Goal: Task Accomplishment & Management: Manage account settings

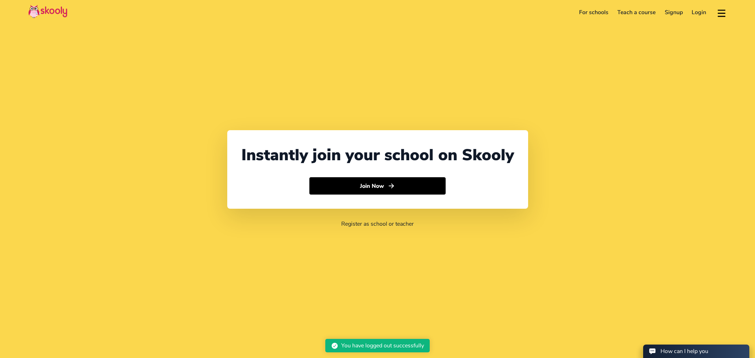
select select "65"
select select "[GEOGRAPHIC_DATA]"
select select "[GEOGRAPHIC_DATA]/[GEOGRAPHIC_DATA]"
drag, startPoint x: 0, startPoint y: 0, endPoint x: 697, endPoint y: 16, distance: 696.9
click at [697, 16] on link "Login" at bounding box center [693, 12] width 24 height 11
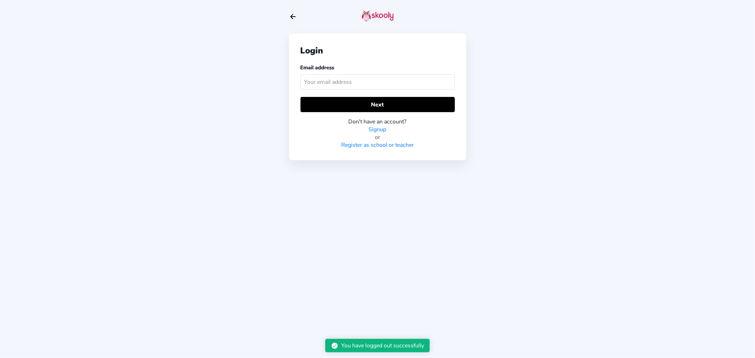
click at [329, 87] on input "text" at bounding box center [378, 81] width 154 height 15
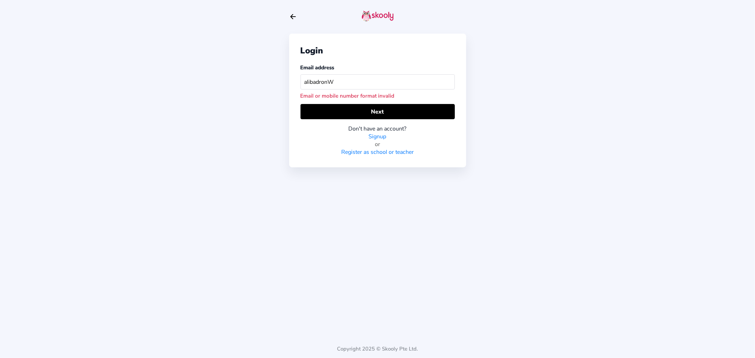
type input "alibadronW"
click at [380, 138] on link "Signup" at bounding box center [378, 137] width 18 height 8
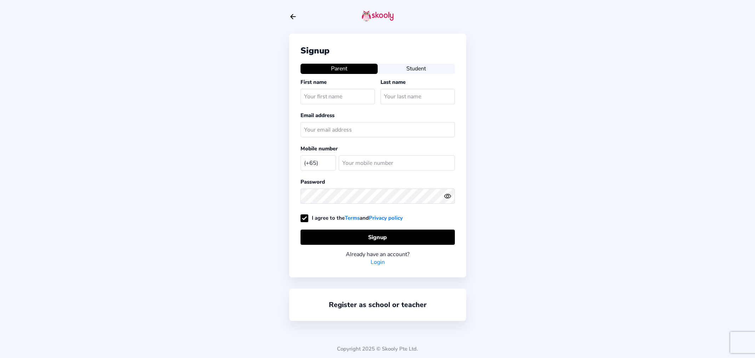
select select "SG"
type input "rootreggae@hotmail.com"
click at [328, 95] on input "text" at bounding box center [338, 96] width 74 height 15
click at [282, 140] on div "Signup Parent Student First name Last name Email address rootreggae@hotmail.com…" at bounding box center [377, 179] width 755 height 358
click at [377, 263] on link "Login" at bounding box center [378, 263] width 14 height 8
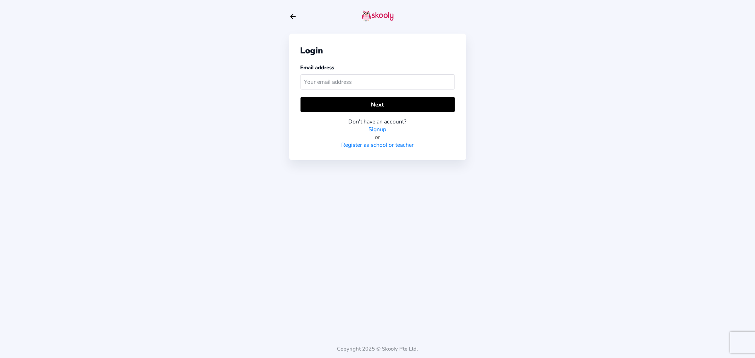
click at [322, 83] on input "text" at bounding box center [378, 81] width 154 height 15
type input "rootreggae@hotmail.com"
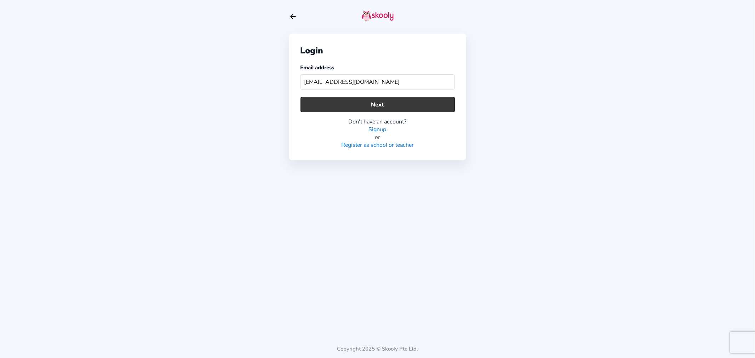
click at [339, 107] on button "Next" at bounding box center [378, 104] width 154 height 15
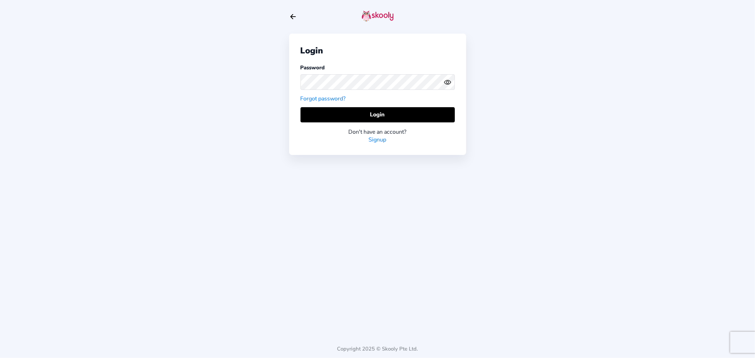
click at [449, 80] on icon "eye outline" at bounding box center [447, 82] width 6 height 4
click at [379, 115] on button "Login" at bounding box center [378, 114] width 154 height 15
click at [291, 79] on div "Login Password Forgot password? Login Don't have an account? Signup" at bounding box center [377, 94] width 177 height 121
click at [320, 111] on button "Login" at bounding box center [378, 114] width 154 height 15
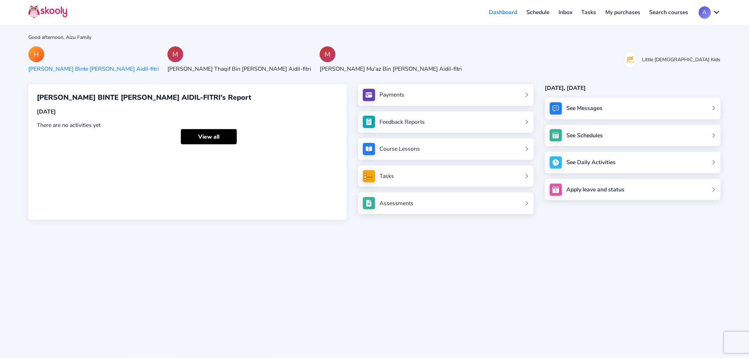
click at [713, 12] on button "A" at bounding box center [710, 12] width 22 height 12
click at [416, 44] on div "Good afternoon, Aizu Family H Hannah Humairah Binte Mohamed Aidil-fitri M Moham…" at bounding box center [374, 179] width 749 height 358
click at [195, 69] on div "[PERSON_NAME] Thaqif Bin [PERSON_NAME] Aidil-fitri" at bounding box center [239, 69] width 144 height 8
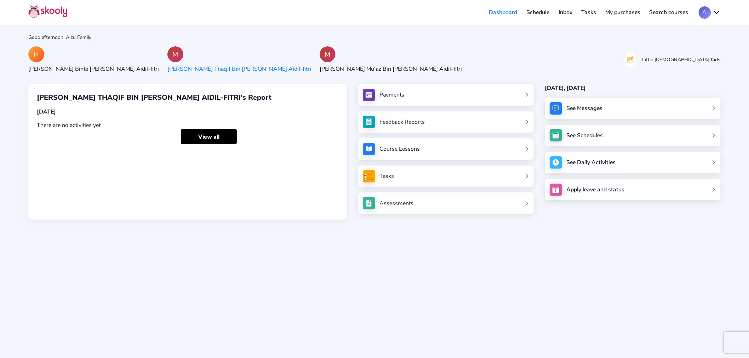
click at [320, 70] on div "[PERSON_NAME] Mu'az Bin [PERSON_NAME] Aidil-fitri" at bounding box center [391, 69] width 142 height 8
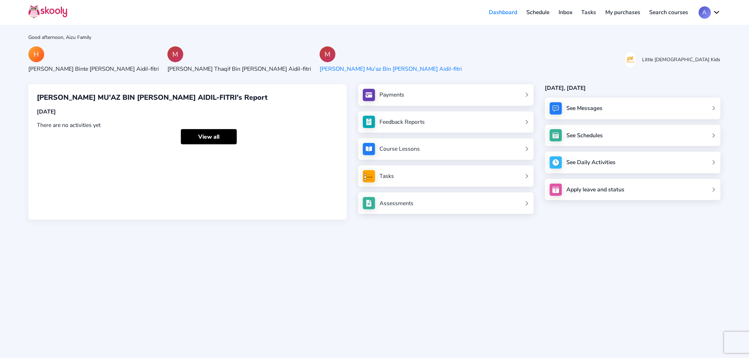
click at [715, 9] on button "A" at bounding box center [710, 12] width 22 height 12
click at [684, 50] on link "Logout" at bounding box center [688, 45] width 65 height 15
select select "65"
select select "[GEOGRAPHIC_DATA]"
select select "[GEOGRAPHIC_DATA]/[GEOGRAPHIC_DATA]"
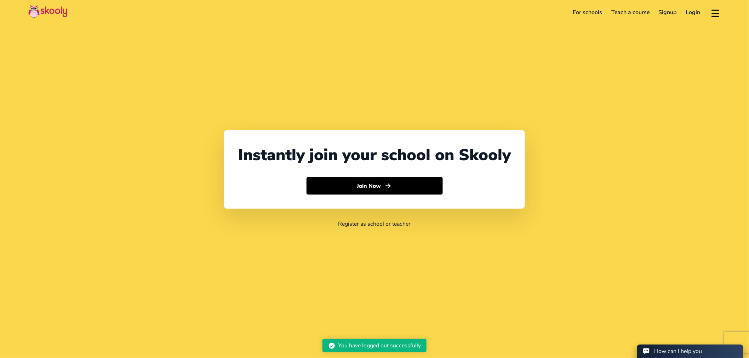
click at [663, 11] on link "Signup" at bounding box center [667, 12] width 27 height 11
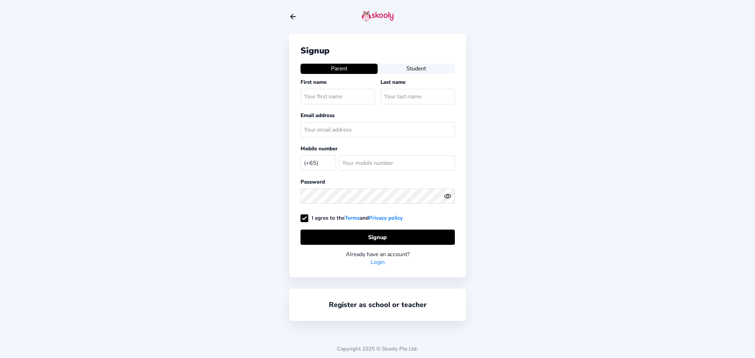
select select "SG"
type input "[EMAIL_ADDRESS][DOMAIN_NAME]"
drag, startPoint x: 326, startPoint y: 98, endPoint x: 288, endPoint y: 96, distance: 37.6
click at [288, 96] on div "Signup Parent Student First name skoo Last name Email address [EMAIL_ADDRESS][D…" at bounding box center [377, 179] width 755 height 358
type input "Zulyha"
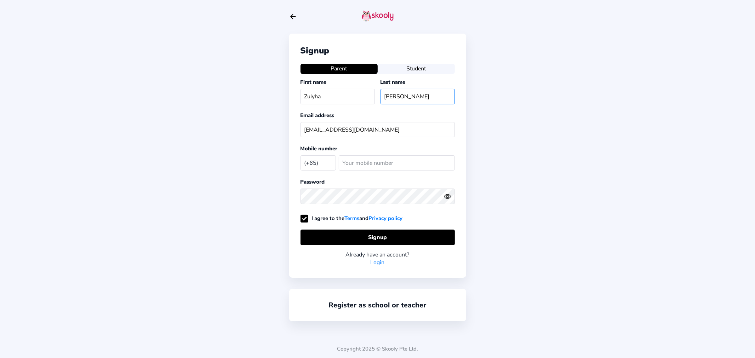
type input "[PERSON_NAME]"
drag, startPoint x: 369, startPoint y: 127, endPoint x: 307, endPoint y: 126, distance: 61.2
click at [294, 126] on div "Signup Parent Student First name Zulyha Last name [PERSON_NAME] Email address […" at bounding box center [377, 156] width 177 height 244
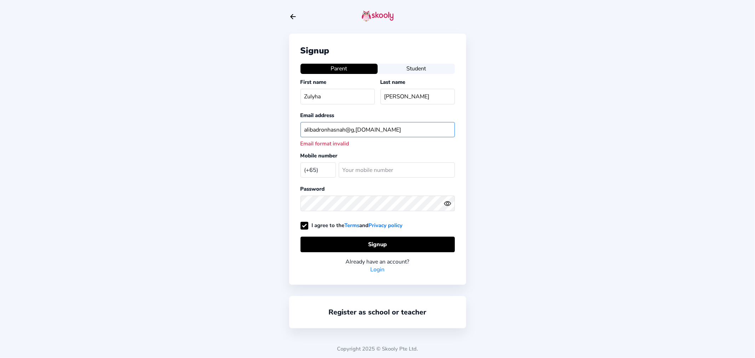
click at [354, 131] on input "alibadronhasnah@g,[DOMAIN_NAME]" at bounding box center [378, 129] width 154 height 15
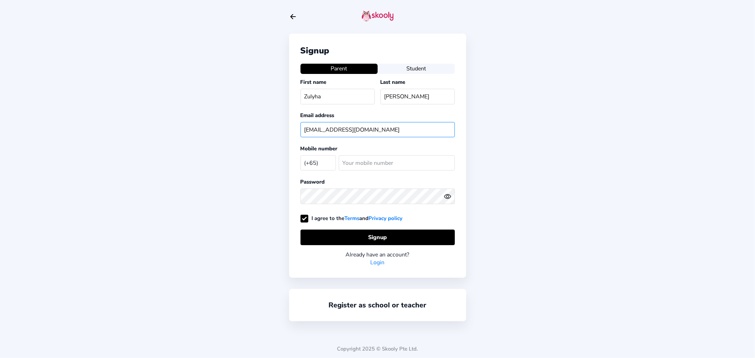
type input "[EMAIL_ADDRESS][DOMAIN_NAME]"
click at [369, 161] on input "number" at bounding box center [397, 162] width 116 height 15
paste input "9786754"
type input "9786754"
click at [447, 196] on icon "eye outline" at bounding box center [447, 196] width 6 height 4
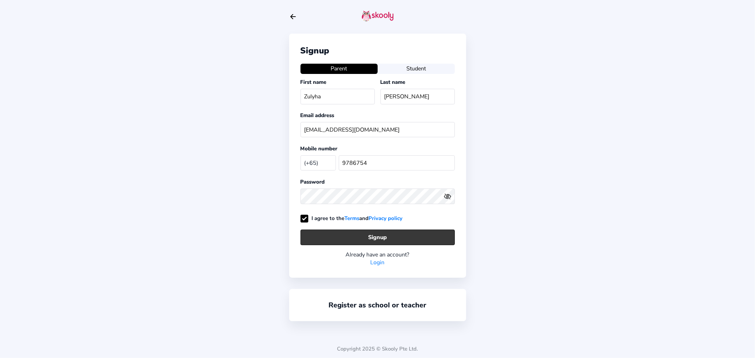
click at [366, 239] on button "Signup" at bounding box center [378, 237] width 154 height 15
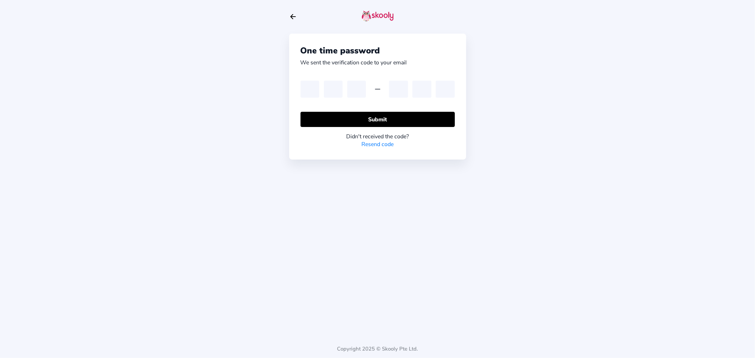
type input "6"
type input "1"
type input "8"
type input "4"
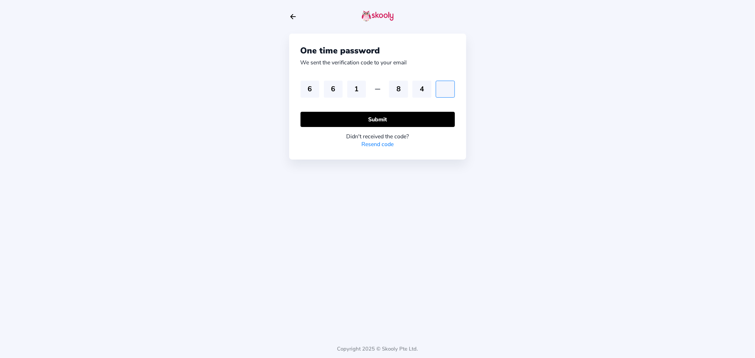
type input "3"
click at [372, 119] on button "Submit" at bounding box center [378, 119] width 154 height 15
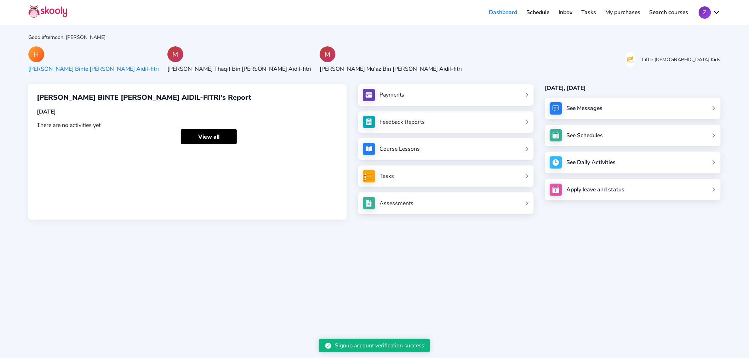
click at [442, 57] on div "H [PERSON_NAME] Binte [PERSON_NAME] Aidil-fitri M [PERSON_NAME] Thaqif Bin [PER…" at bounding box center [374, 59] width 692 height 27
click at [383, 38] on div "Good afternoon, [PERSON_NAME]" at bounding box center [374, 37] width 692 height 7
drag, startPoint x: 499, startPoint y: 28, endPoint x: 511, endPoint y: 22, distance: 13.1
click at [498, 28] on div "Good afternoon, [PERSON_NAME] H [PERSON_NAME] Binte [PERSON_NAME] Aidil-fitri M…" at bounding box center [374, 179] width 749 height 358
click at [683, 43] on div "Good afternoon, [PERSON_NAME] H [PERSON_NAME] Binte [PERSON_NAME] Aidil-fitri M…" at bounding box center [374, 179] width 749 height 358
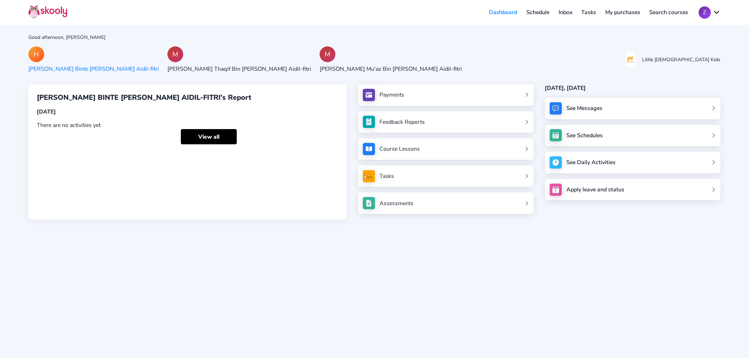
click at [569, 13] on link "Inbox" at bounding box center [565, 12] width 23 height 11
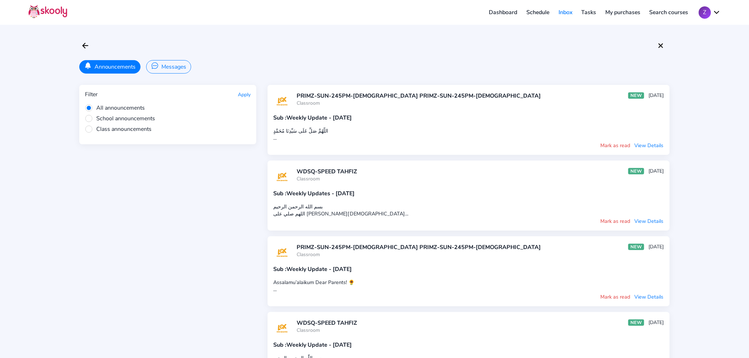
click at [133, 129] on span "Class announcements" at bounding box center [118, 129] width 67 height 8
click at [0, 0] on input "Class announcements" at bounding box center [0, 0] width 0 height 0
click at [246, 93] on button "Apply" at bounding box center [244, 94] width 13 height 7
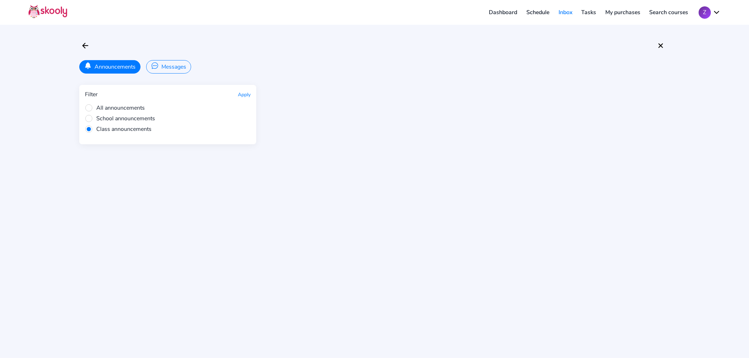
click at [124, 108] on span "All announcements" at bounding box center [115, 108] width 60 height 8
click at [0, 0] on input "All announcements" at bounding box center [0, 0] width 0 height 0
click at [249, 96] on div "Filter Apply All announcements School announcements Class announcements" at bounding box center [374, 114] width 590 height 59
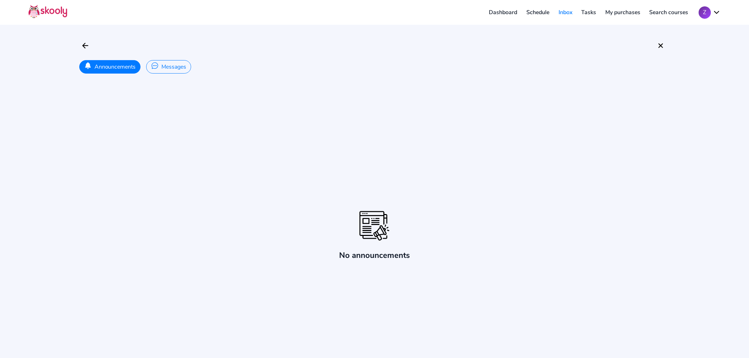
click at [124, 72] on button "Announcements" at bounding box center [109, 66] width 61 height 13
click at [83, 43] on icon "Arrow Back" at bounding box center [85, 45] width 8 height 8
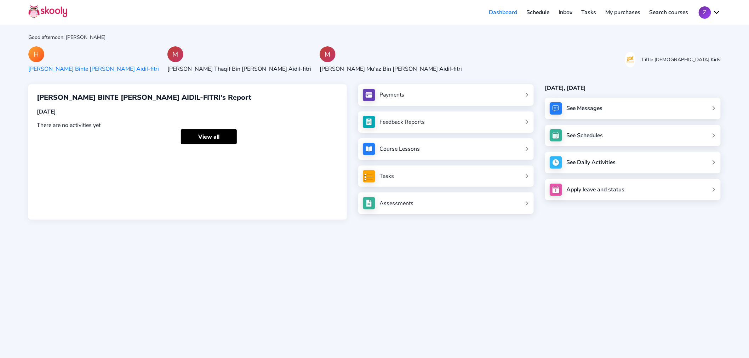
click at [566, 11] on link "Inbox" at bounding box center [565, 12] width 23 height 11
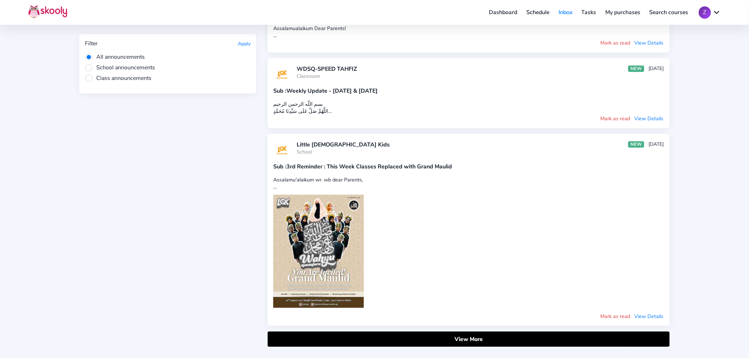
scroll to position [815, 0]
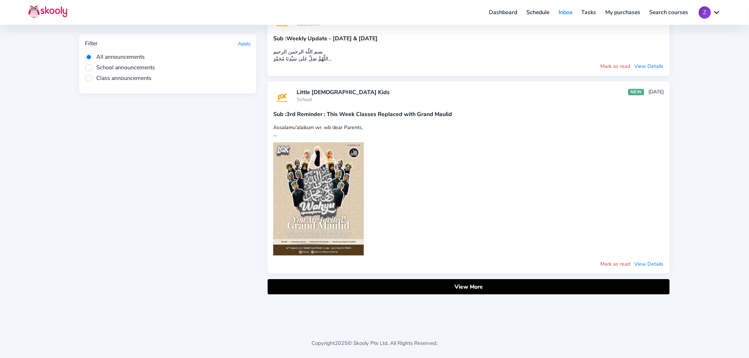
click at [616, 263] on button "Mark as read" at bounding box center [615, 264] width 30 height 8
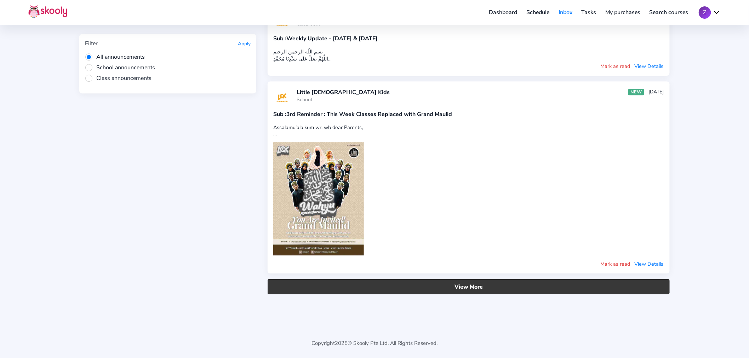
click at [484, 285] on button "View More" at bounding box center [469, 286] width 402 height 15
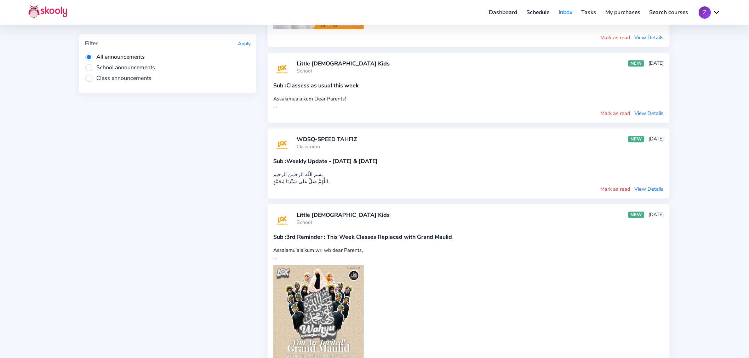
scroll to position [0, 0]
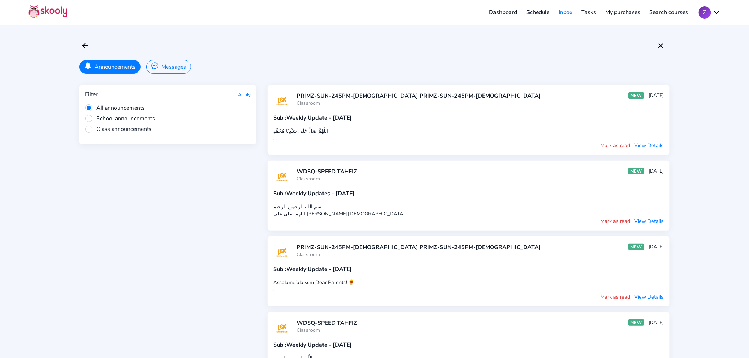
click at [274, 139] on br at bounding box center [275, 138] width 4 height 7
drag, startPoint x: 392, startPoint y: 140, endPoint x: 398, endPoint y: 141, distance: 6.5
click at [393, 140] on div "‎اللَّهُمَّ صَلِّ عَلَى سَيِّدِنَا مُحَمَّدٍ Assalamualaikum wa Rahmatullahi wa…" at bounding box center [468, 134] width 391 height 14
click at [655, 149] on button "View Details" at bounding box center [649, 146] width 30 height 8
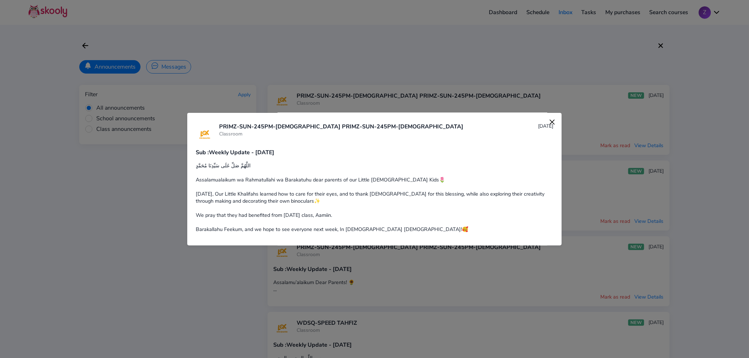
scroll to position [5, 0]
click at [547, 120] on img at bounding box center [552, 121] width 10 height 10
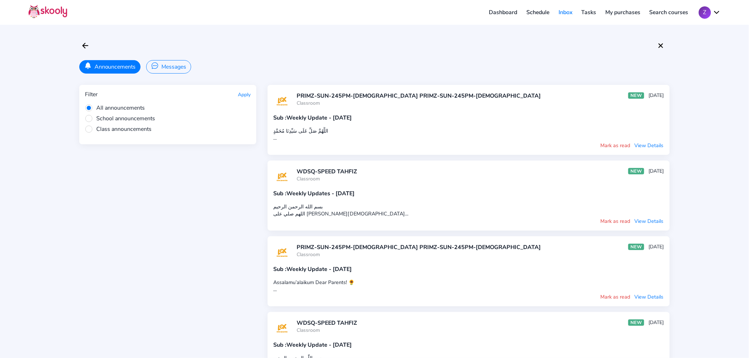
click at [353, 112] on div "PRIMZ-SUN-245PM-[DEMOGRAPHIC_DATA] PRIMZ-SUN-245PM-[DEMOGRAPHIC_DATA] Classroom…" at bounding box center [469, 120] width 402 height 70
click at [327, 118] on div "Sub : Weekly Update - [DATE]" at bounding box center [468, 118] width 391 height 8
click at [326, 118] on div "Sub : Weekly Update - [DATE]" at bounding box center [468, 118] width 391 height 8
click at [654, 221] on button "View Details" at bounding box center [649, 221] width 30 height 8
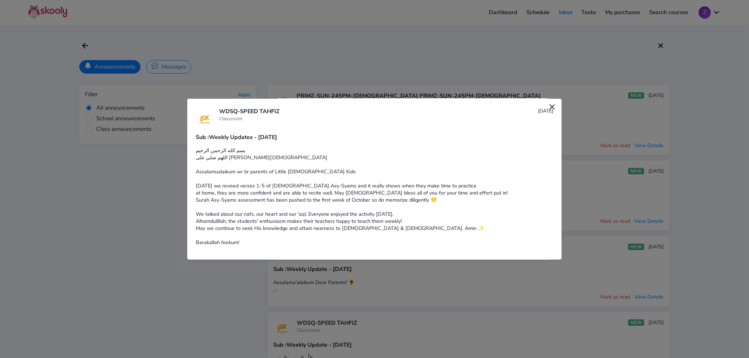
scroll to position [0, 0]
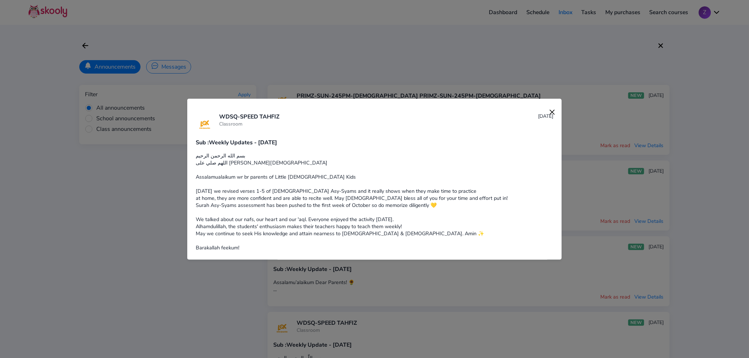
click at [547, 110] on img at bounding box center [552, 112] width 10 height 10
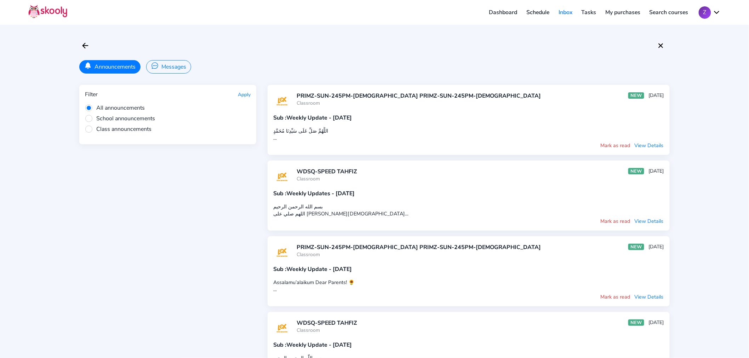
click at [117, 119] on span "School announcements" at bounding box center [120, 119] width 70 height 8
click at [0, 0] on input "School announcements" at bounding box center [0, 0] width 0 height 0
click at [115, 130] on span "Class announcements" at bounding box center [118, 129] width 67 height 8
click at [0, 0] on input "Class announcements" at bounding box center [0, 0] width 0 height 0
click at [242, 96] on button "Apply" at bounding box center [244, 94] width 13 height 7
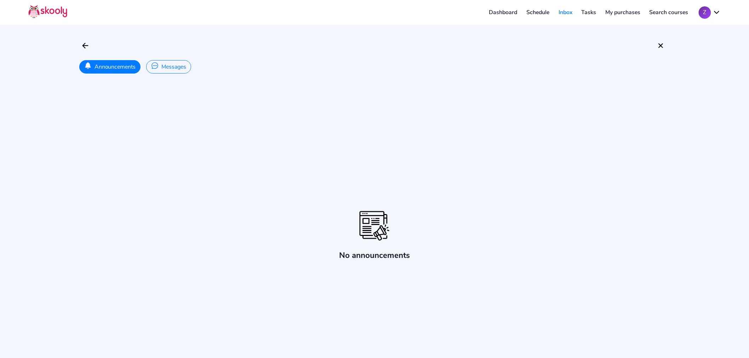
click at [566, 12] on link "Inbox" at bounding box center [565, 12] width 23 height 11
click at [512, 14] on link "Dashboard" at bounding box center [504, 12] width 38 height 11
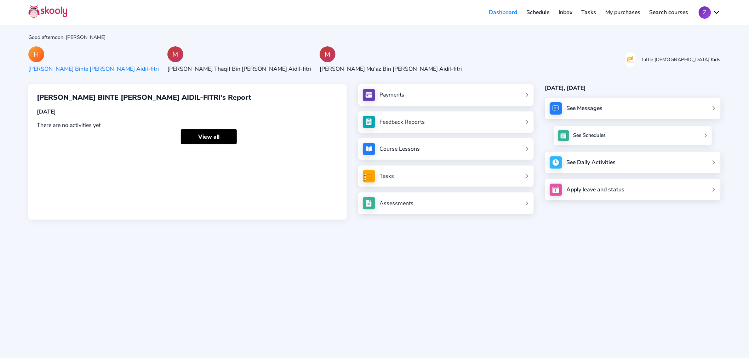
click at [597, 139] on link "See Schedules" at bounding box center [633, 135] width 158 height 19
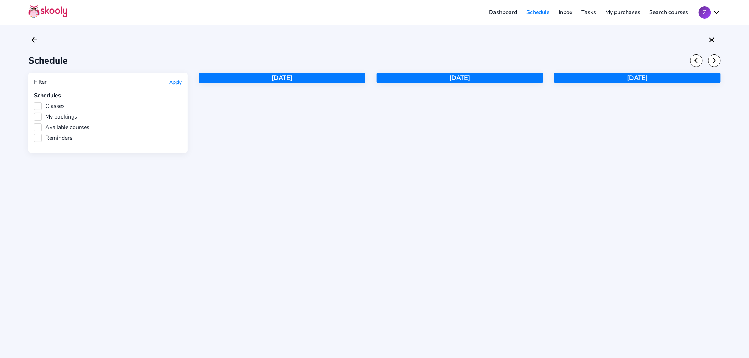
click at [500, 18] on link "Dashboard" at bounding box center [504, 12] width 38 height 11
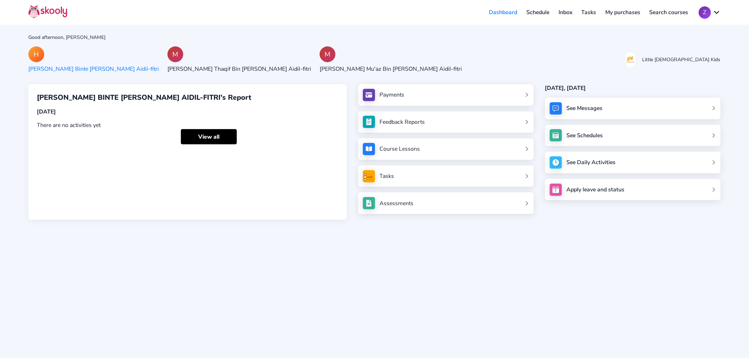
click at [222, 61] on sk-avatar "M" at bounding box center [239, 54] width 144 height 16
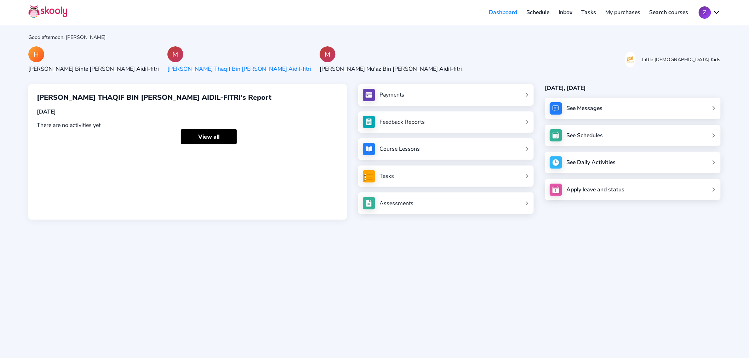
drag, startPoint x: 294, startPoint y: 64, endPoint x: 298, endPoint y: 61, distance: 5.1
click at [320, 64] on div "M [PERSON_NAME] Mu'az Bin [PERSON_NAME] Aidil-fitri" at bounding box center [391, 59] width 142 height 27
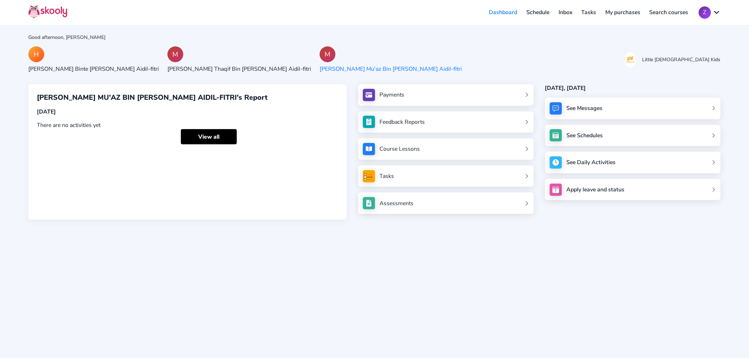
click at [430, 154] on link "Course Lessons" at bounding box center [446, 149] width 167 height 12
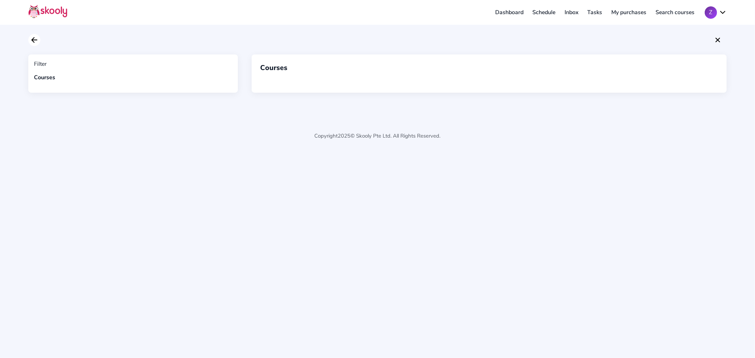
click at [35, 41] on icon "Arrow Back" at bounding box center [34, 40] width 8 height 8
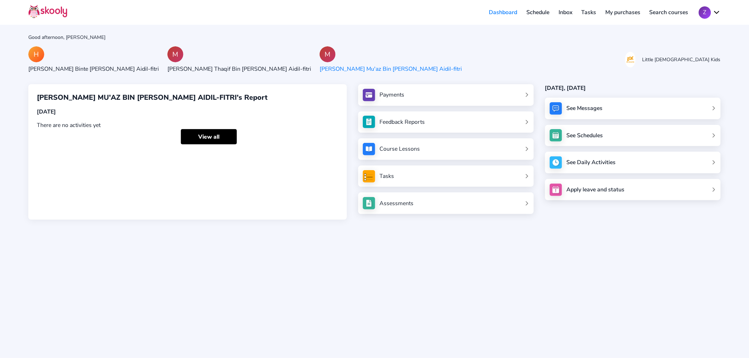
click at [402, 204] on div "Assessments" at bounding box center [396, 204] width 34 height 8
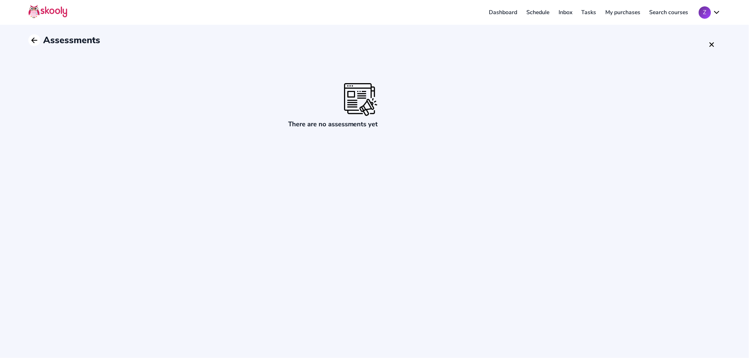
click at [34, 40] on icon "arrow back outline" at bounding box center [34, 40] width 5 height 5
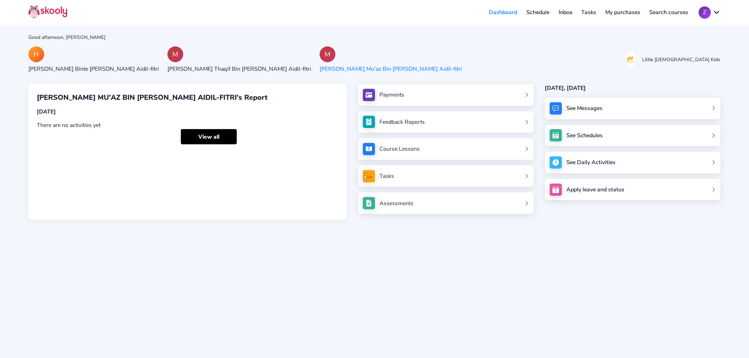
click at [441, 61] on div "H [PERSON_NAME] Binte [PERSON_NAME] Aidil-fitri M [PERSON_NAME] Thaqif Bin [PER…" at bounding box center [374, 59] width 692 height 27
click at [714, 9] on button "Z" at bounding box center [710, 12] width 22 height 12
click at [684, 47] on span "Logout" at bounding box center [682, 45] width 18 height 10
select select "65"
select select "[GEOGRAPHIC_DATA]"
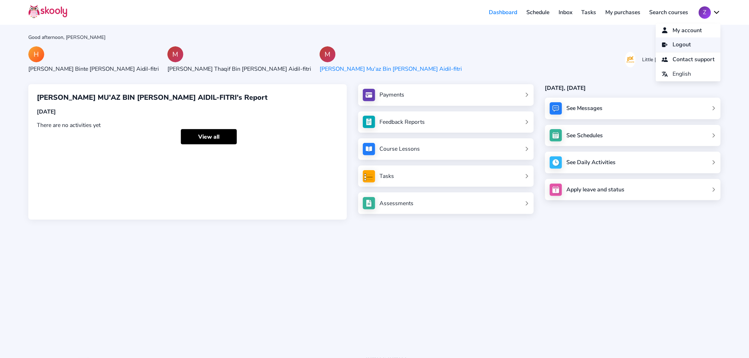
select select "[GEOGRAPHIC_DATA]/[GEOGRAPHIC_DATA]"
